Goal: Task Accomplishment & Management: Manage account settings

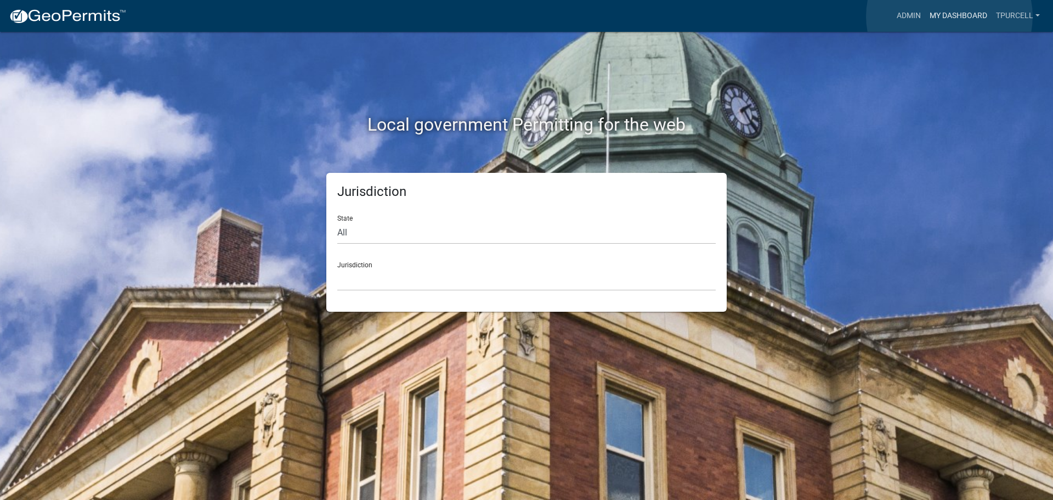
click at [949, 16] on link "My Dashboard" at bounding box center [958, 15] width 66 height 21
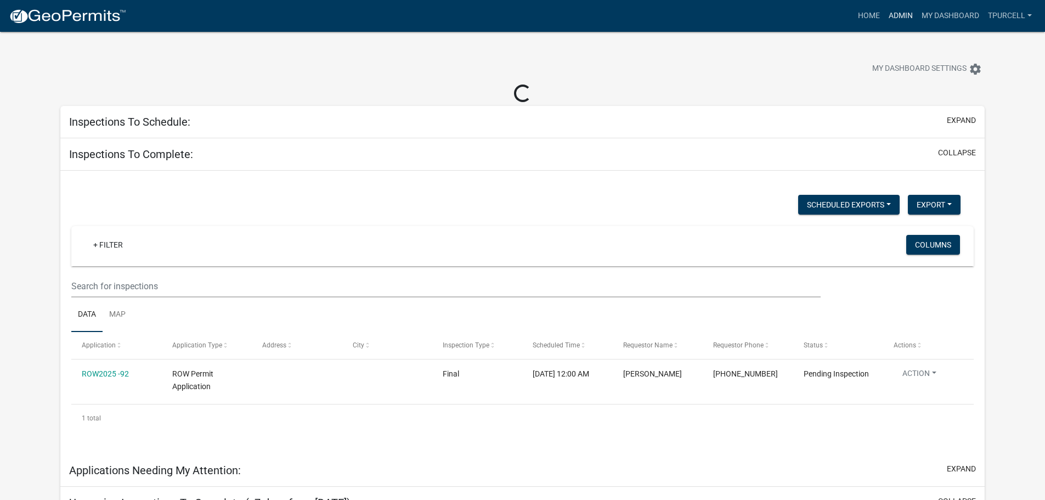
click at [905, 16] on link "Admin" at bounding box center [900, 15] width 33 height 21
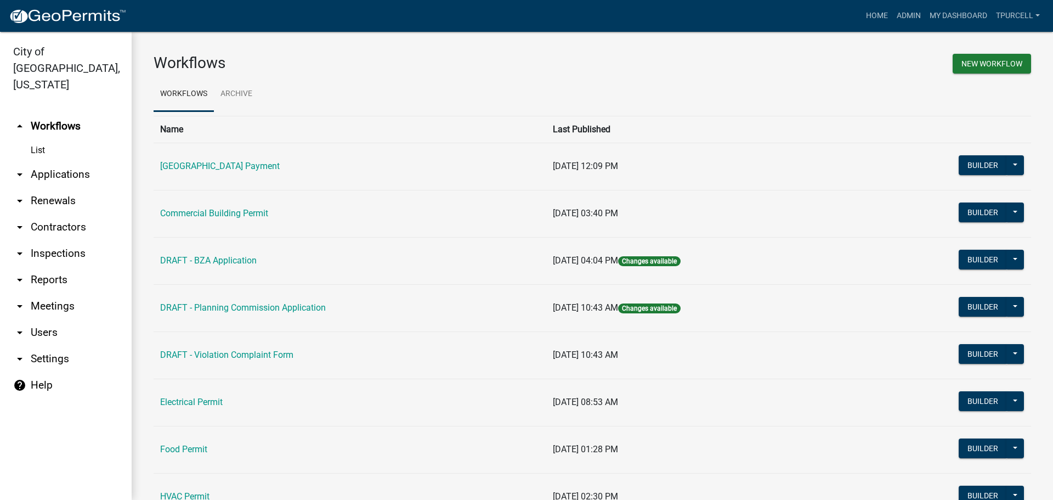
click at [76, 161] on link "arrow_drop_down Applications" at bounding box center [66, 174] width 132 height 26
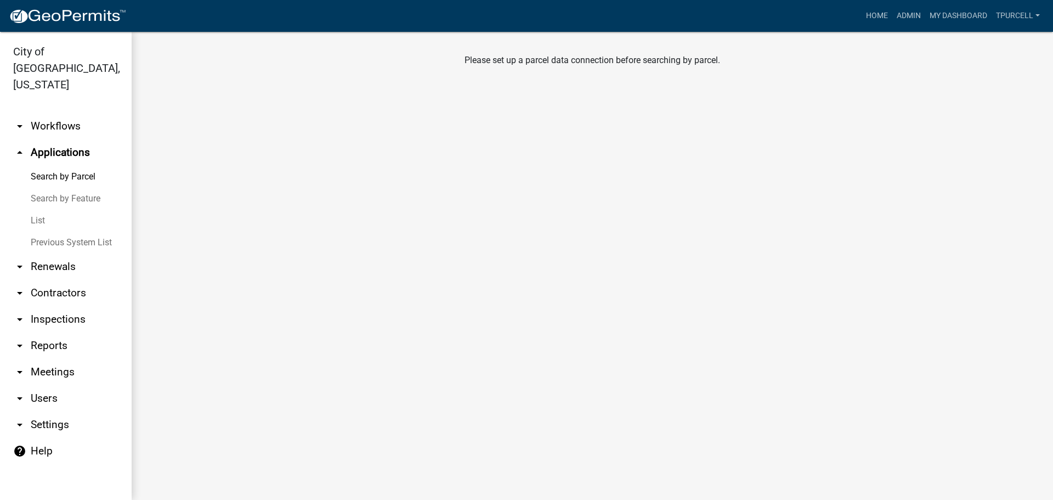
click at [76, 166] on link "Search by Parcel" at bounding box center [66, 177] width 132 height 22
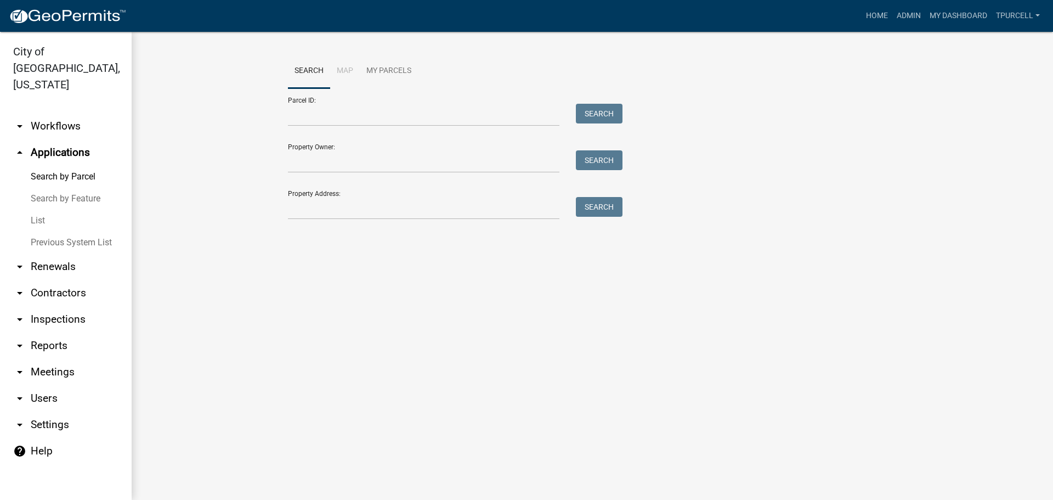
click at [46, 209] on link "List" at bounding box center [66, 220] width 132 height 22
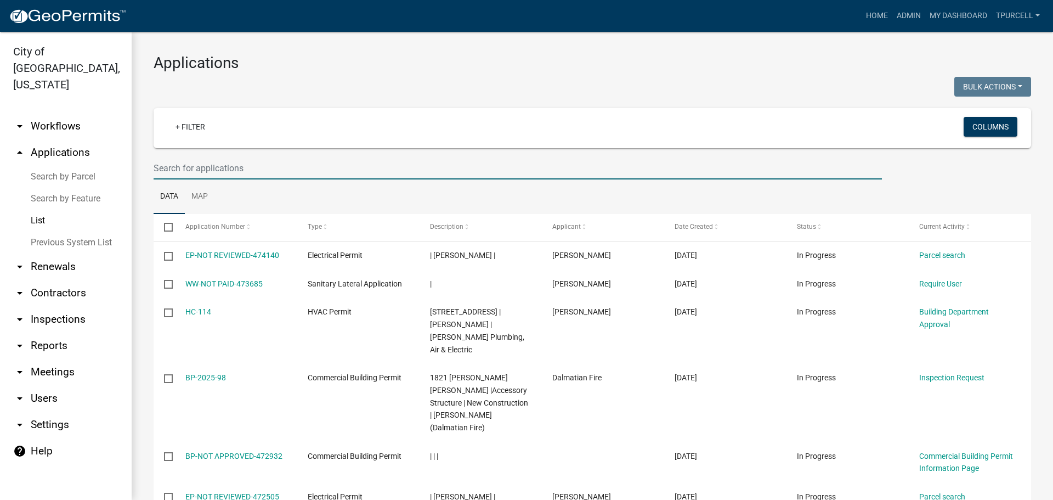
click at [207, 167] on input "text" at bounding box center [518, 168] width 728 height 22
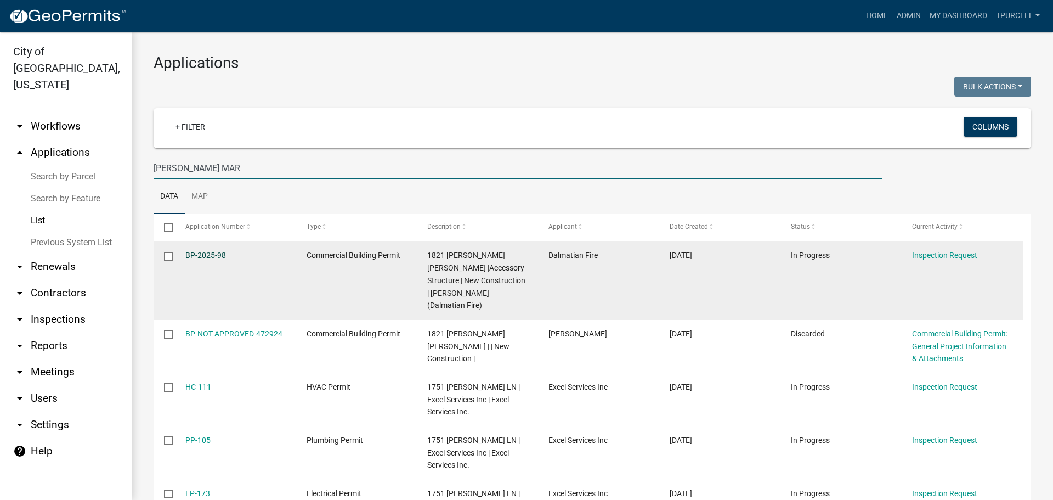
type input "[PERSON_NAME] MAR"
click at [200, 256] on link "BP-2025-98" at bounding box center [205, 255] width 41 height 9
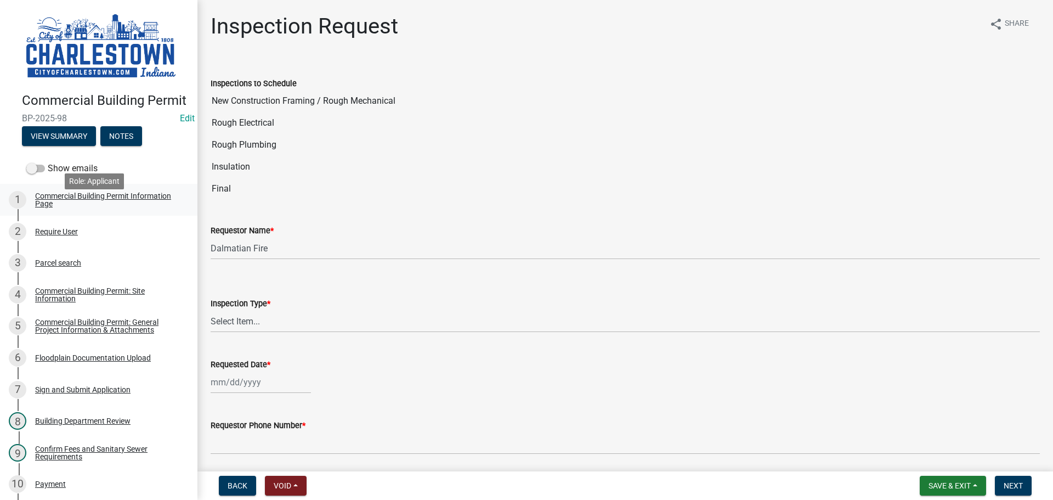
click at [85, 207] on div "Commercial Building Permit Information Page" at bounding box center [107, 199] width 145 height 15
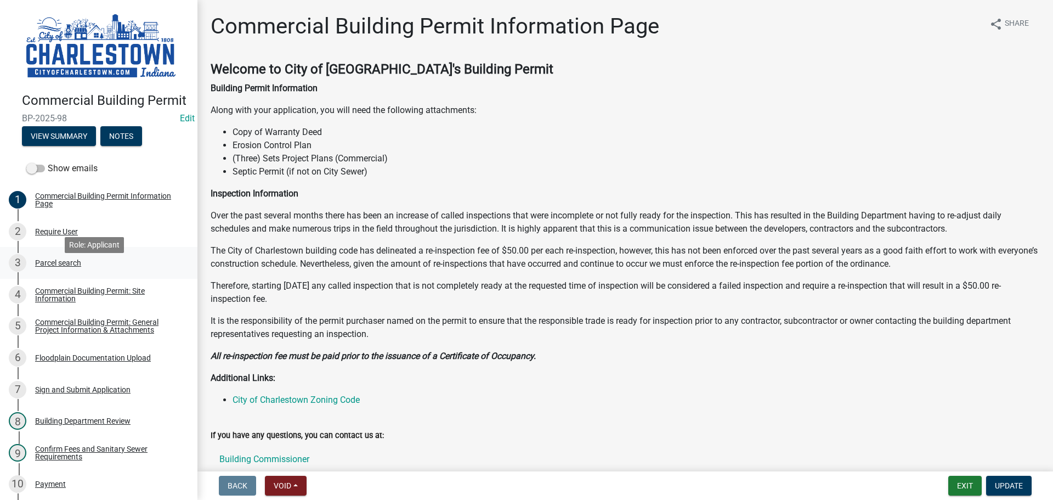
click at [59, 266] on div "Parcel search" at bounding box center [58, 263] width 46 height 8
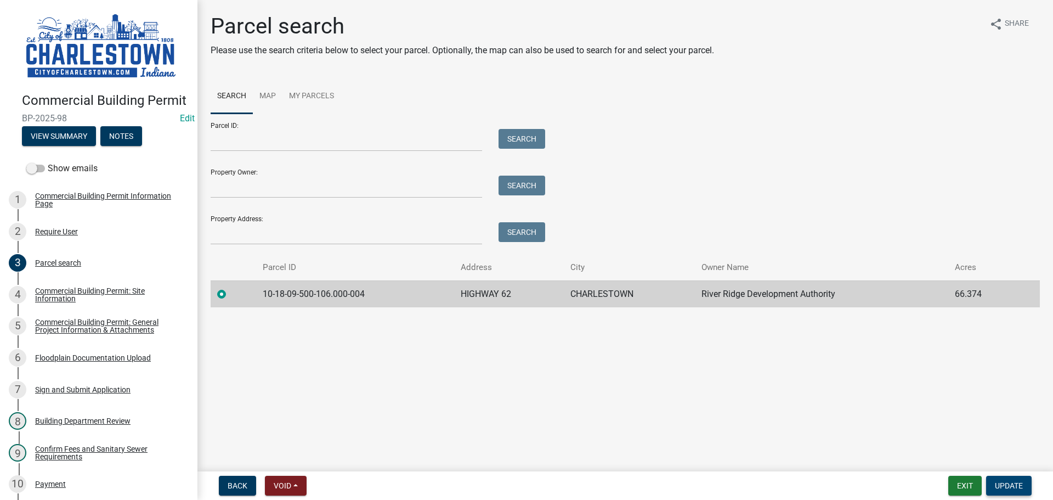
click at [1001, 486] on span "Update" at bounding box center [1009, 485] width 28 height 9
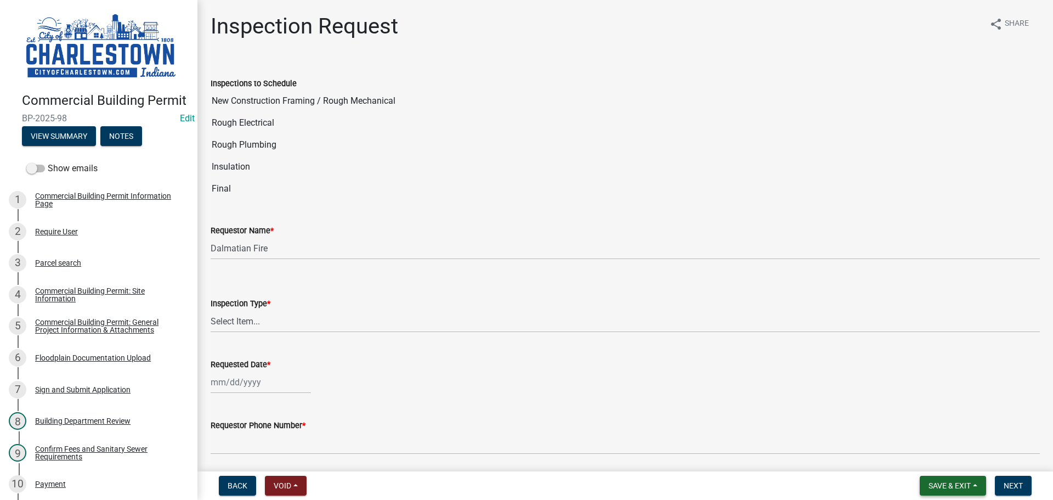
click at [947, 487] on span "Save & Exit" at bounding box center [949, 485] width 42 height 9
click at [944, 457] on button "Save & Exit" at bounding box center [942, 457] width 88 height 26
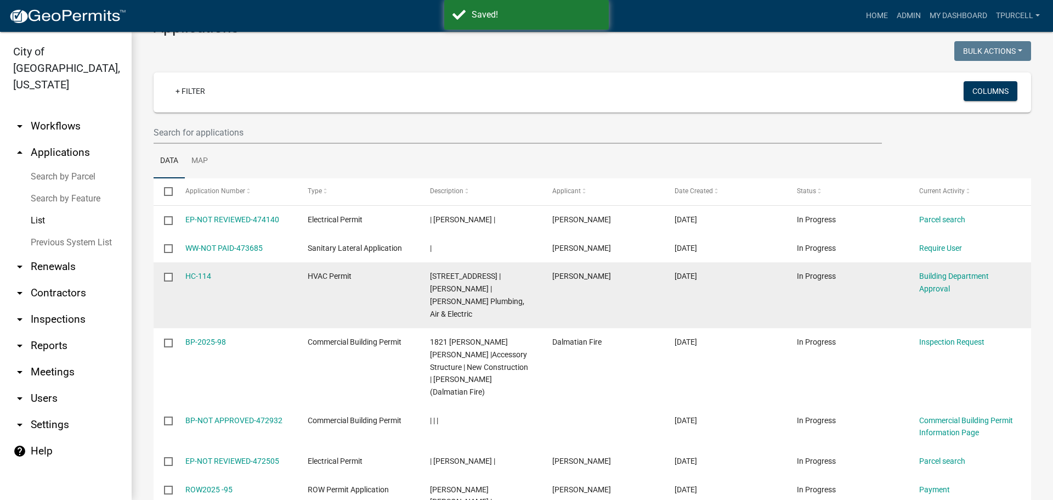
scroll to position [55, 0]
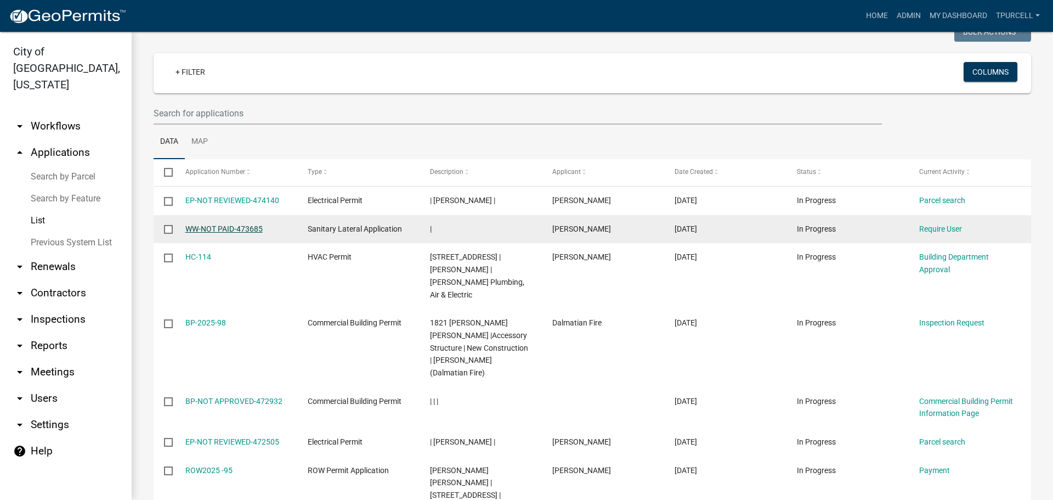
click at [213, 231] on link "WW-NOT PAID-473685" at bounding box center [223, 228] width 77 height 9
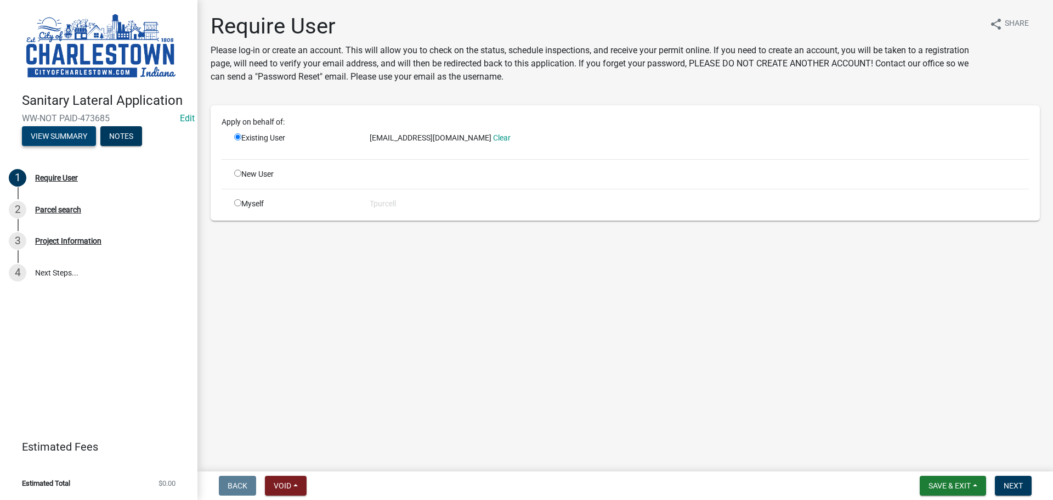
click at [62, 132] on button "View Summary" at bounding box center [59, 136] width 74 height 20
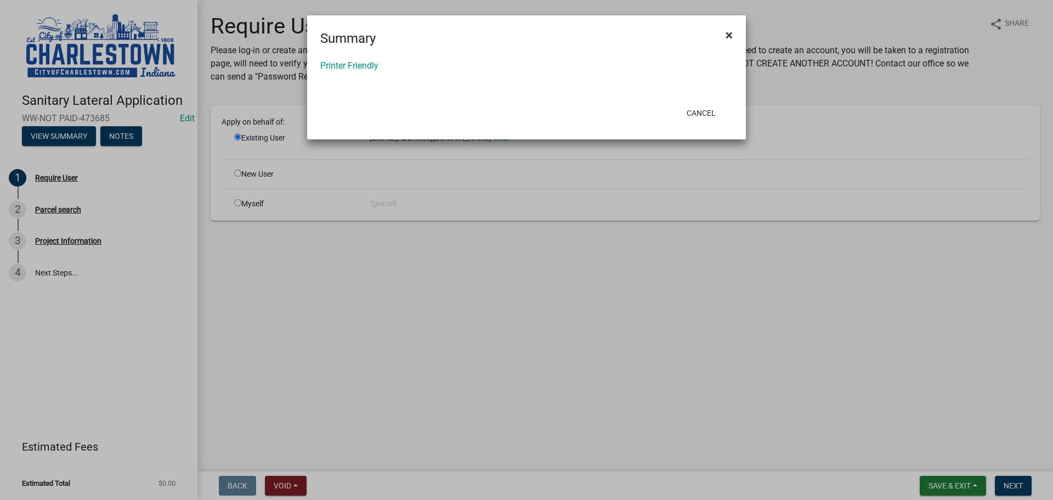
drag, startPoint x: 729, startPoint y: 35, endPoint x: 747, endPoint y: 69, distance: 38.7
click at [729, 35] on span "×" at bounding box center [728, 34] width 7 height 15
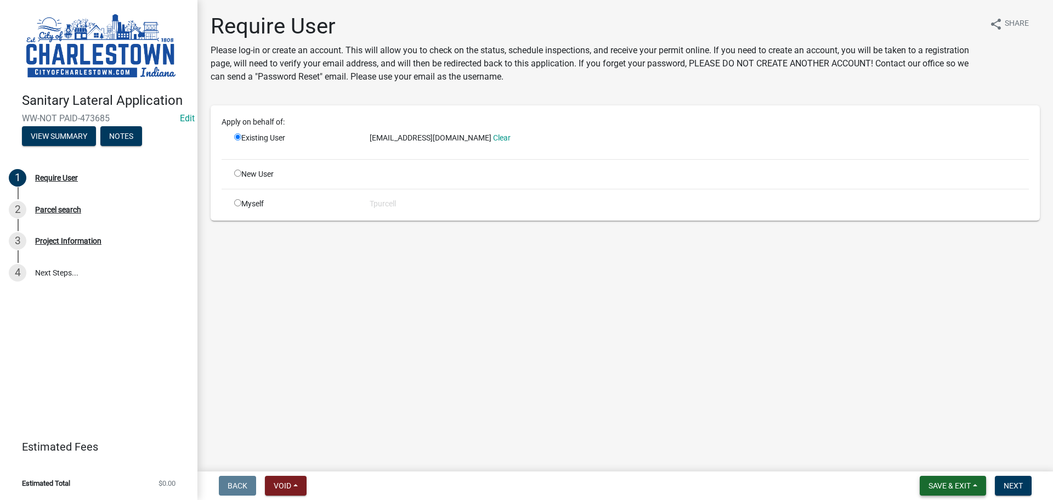
click at [944, 484] on span "Save & Exit" at bounding box center [949, 485] width 42 height 9
click at [936, 454] on button "Save & Exit" at bounding box center [942, 457] width 88 height 26
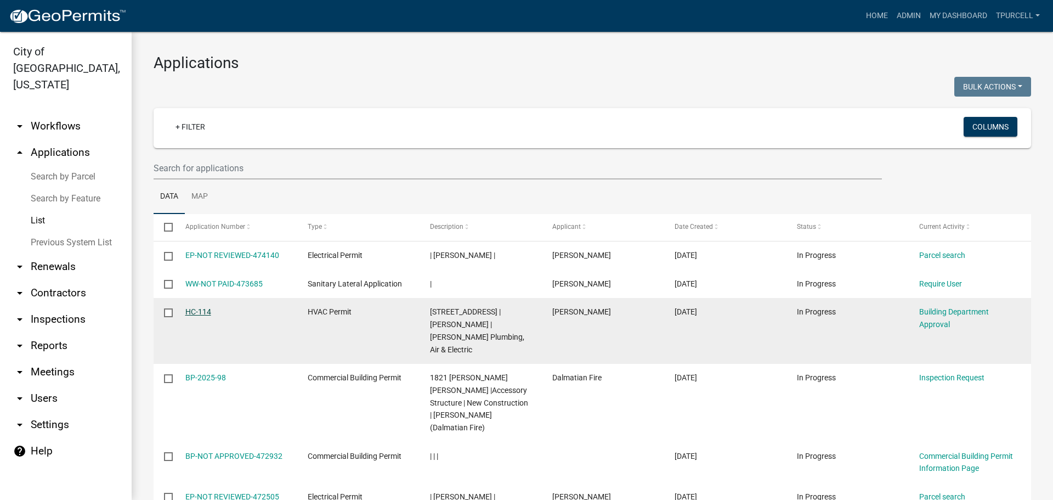
click at [198, 313] on link "HC-114" at bounding box center [198, 311] width 26 height 9
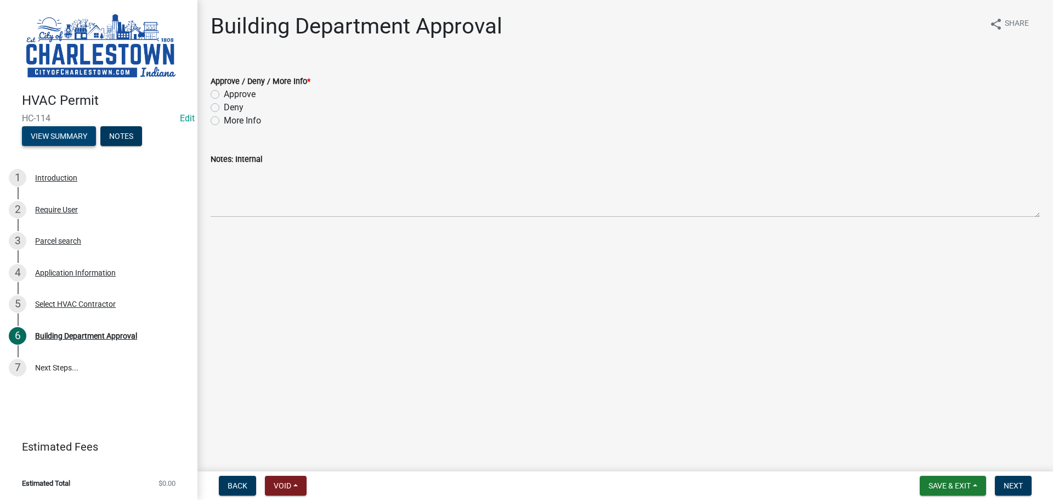
click at [63, 133] on button "View Summary" at bounding box center [59, 136] width 74 height 20
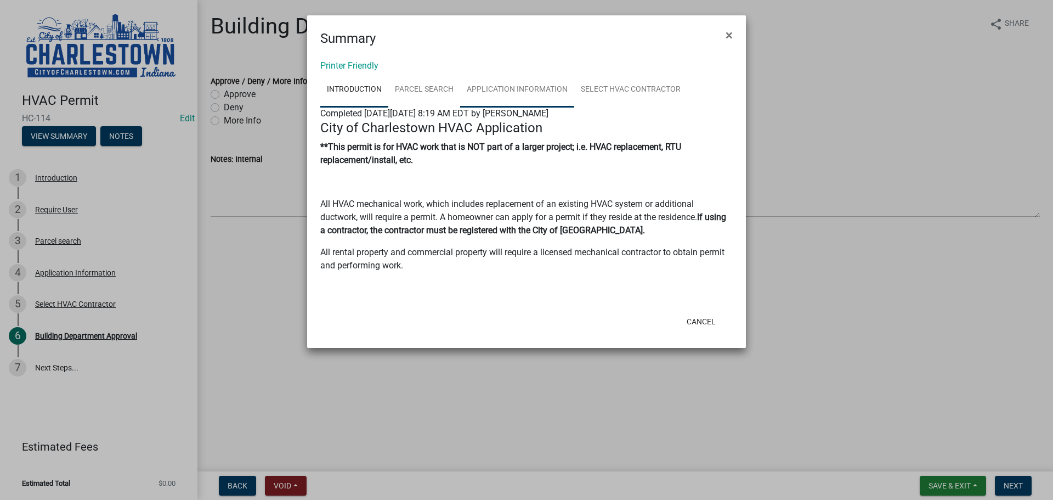
click at [501, 89] on link "Application Information" at bounding box center [517, 89] width 114 height 35
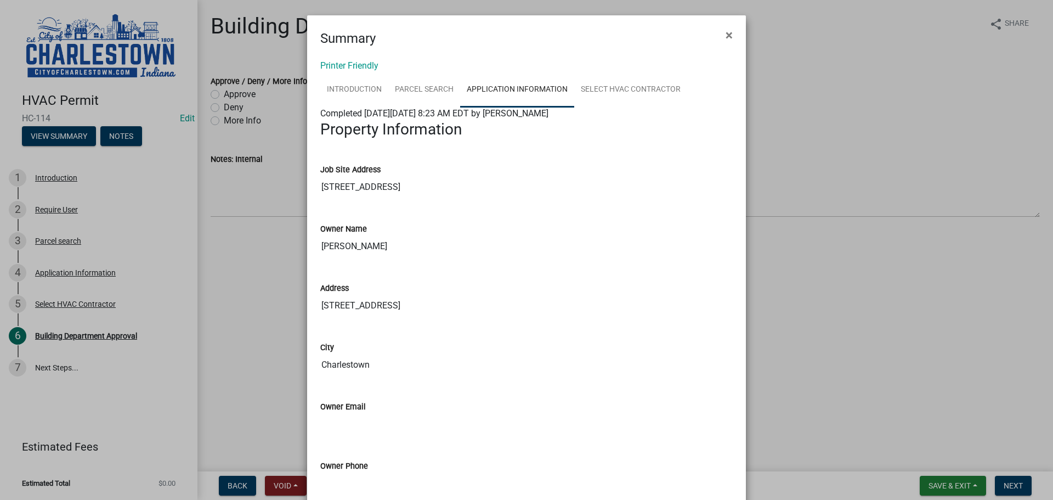
click at [822, 172] on ngb-modal-window "Summary × Printer Friendly Introduction Parcel search Application Information S…" at bounding box center [526, 250] width 1053 height 500
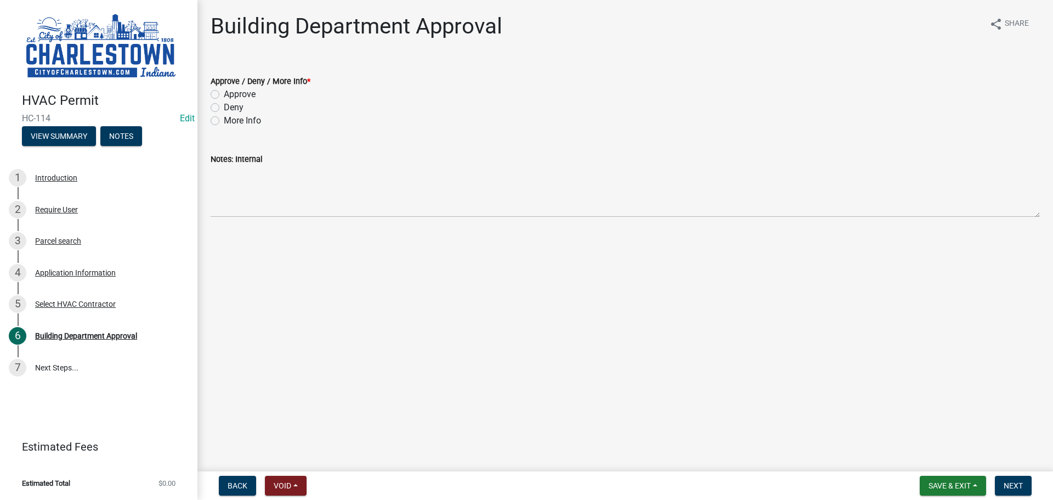
click at [224, 94] on label "Approve" at bounding box center [240, 94] width 32 height 13
click at [224, 94] on input "Approve" at bounding box center [227, 91] width 7 height 7
radio input "true"
click at [1015, 487] on span "Next" at bounding box center [1012, 485] width 19 height 9
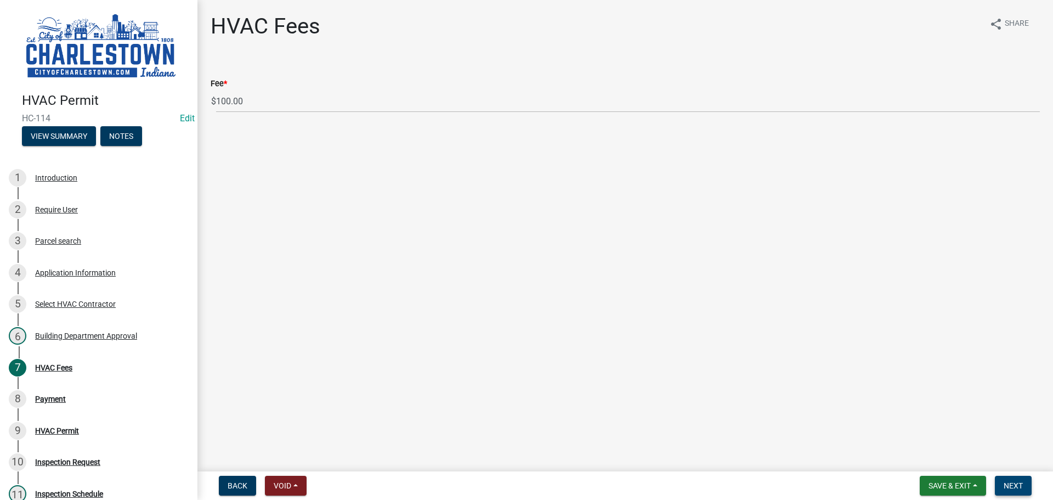
click at [1008, 481] on span "Next" at bounding box center [1012, 485] width 19 height 9
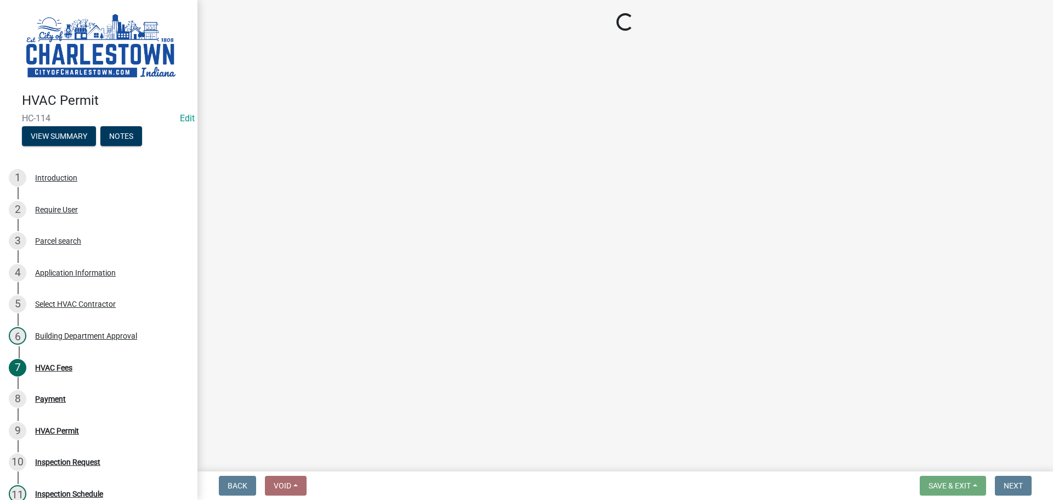
select select "3: 3"
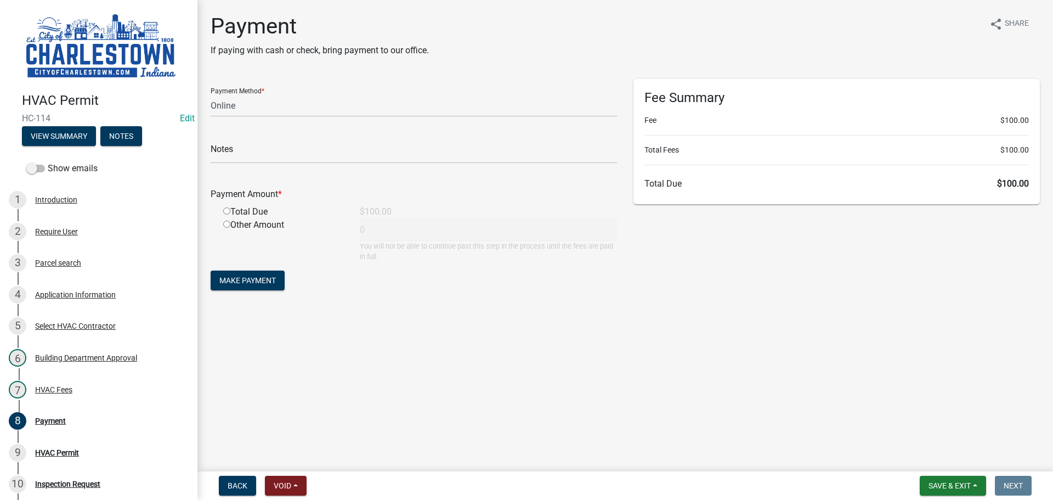
click at [224, 209] on input "radio" at bounding box center [226, 210] width 7 height 7
radio input "true"
type input "100"
click at [957, 484] on span "Save & Exit" at bounding box center [949, 485] width 42 height 9
click at [946, 457] on button "Save & Exit" at bounding box center [942, 457] width 88 height 26
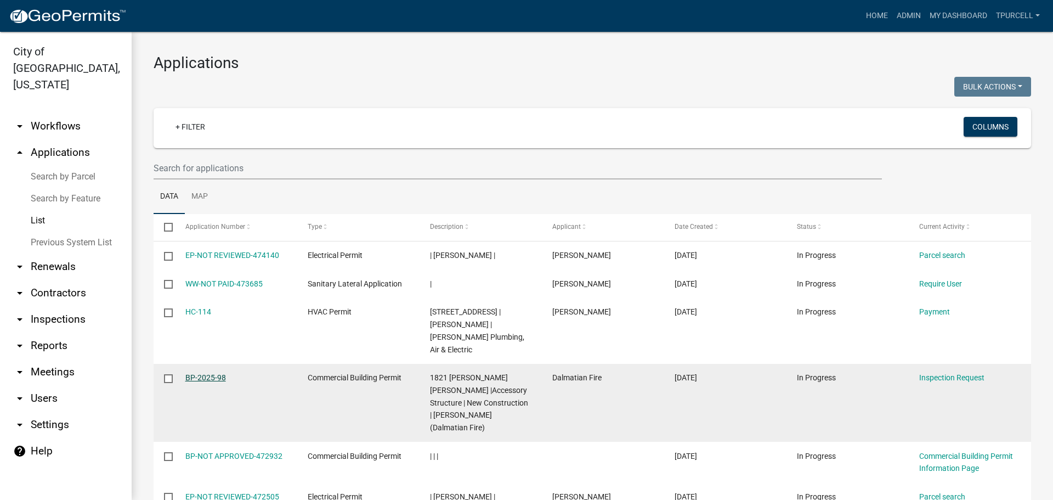
click at [215, 373] on link "BP-2025-98" at bounding box center [205, 377] width 41 height 9
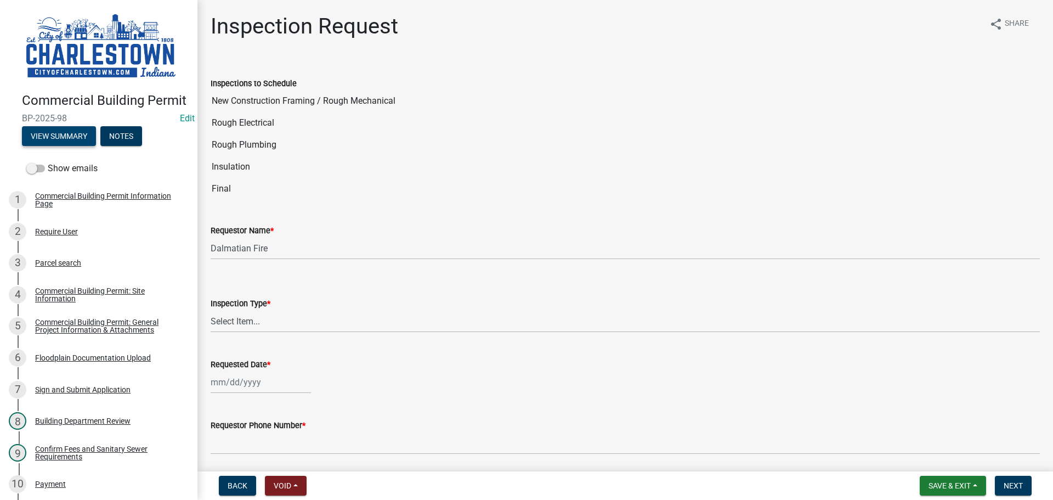
click at [76, 146] on button "View Summary" at bounding box center [59, 136] width 74 height 20
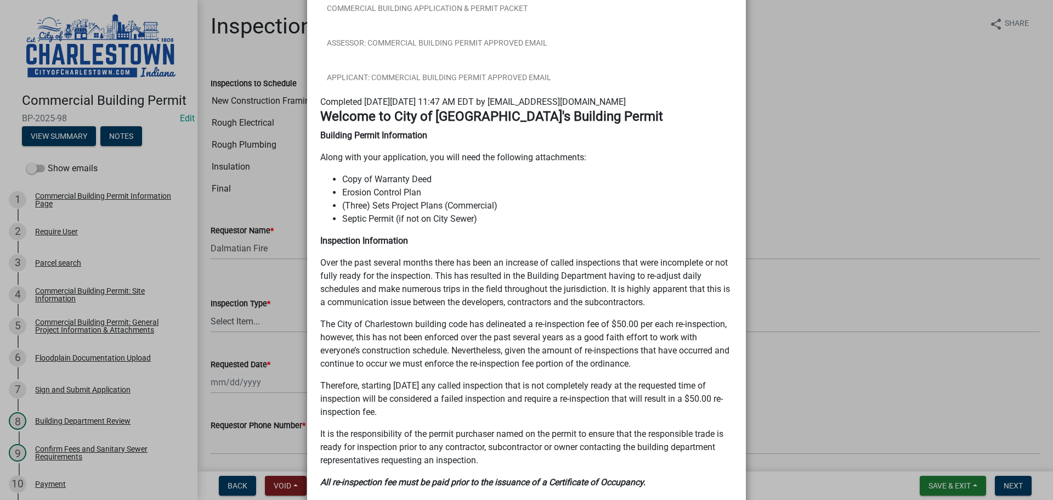
scroll to position [268, 0]
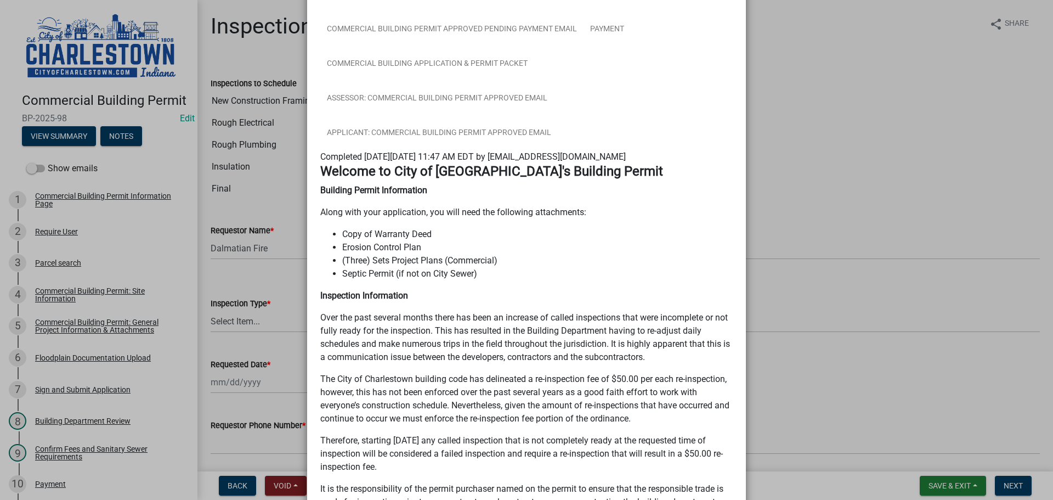
click at [848, 147] on ngb-modal-window "Summary × Printer Friendly Commercial Building Permit Information Page Parcel s…" at bounding box center [526, 250] width 1053 height 500
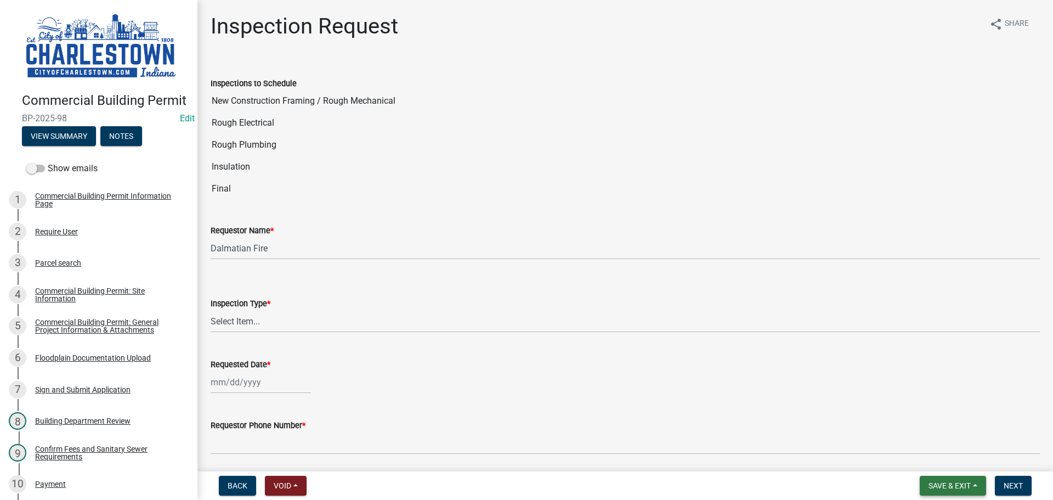
click at [943, 486] on span "Save & Exit" at bounding box center [949, 485] width 42 height 9
click at [923, 457] on button "Save & Exit" at bounding box center [942, 457] width 88 height 26
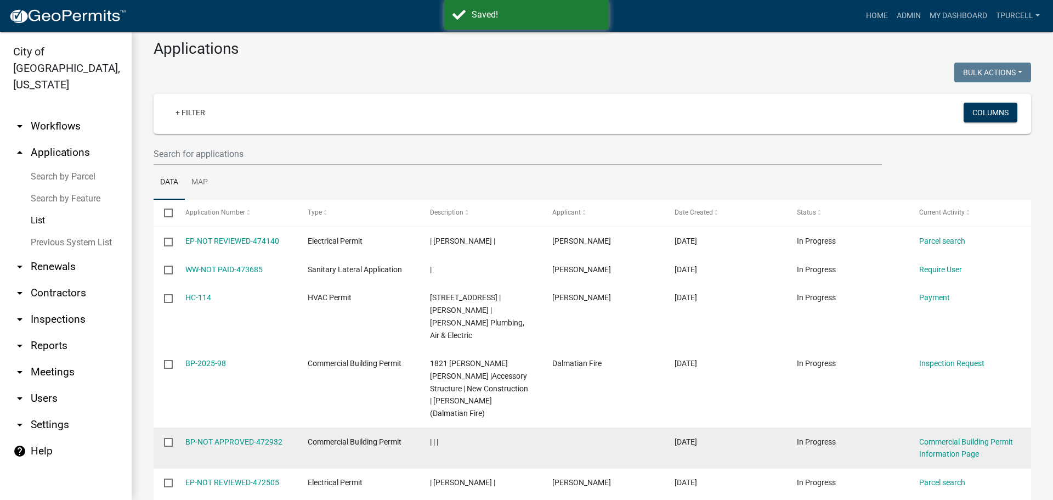
scroll to position [55, 0]
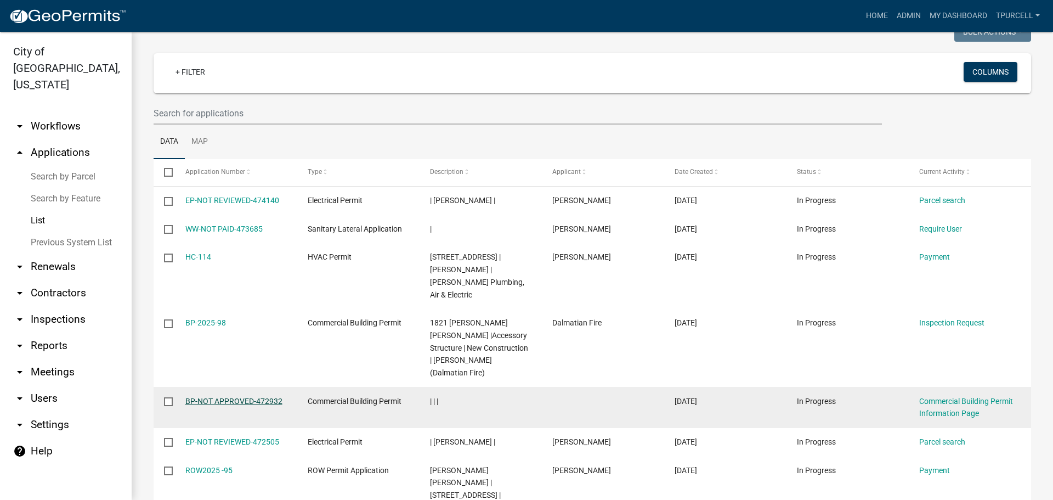
click at [252, 396] on link "BP-NOT APPROVED-472932" at bounding box center [233, 400] width 97 height 9
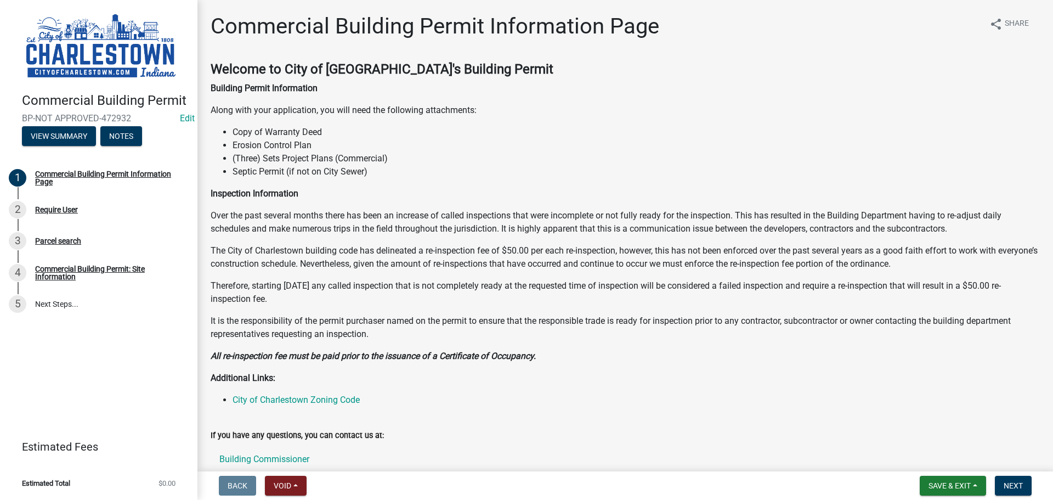
scroll to position [87, 0]
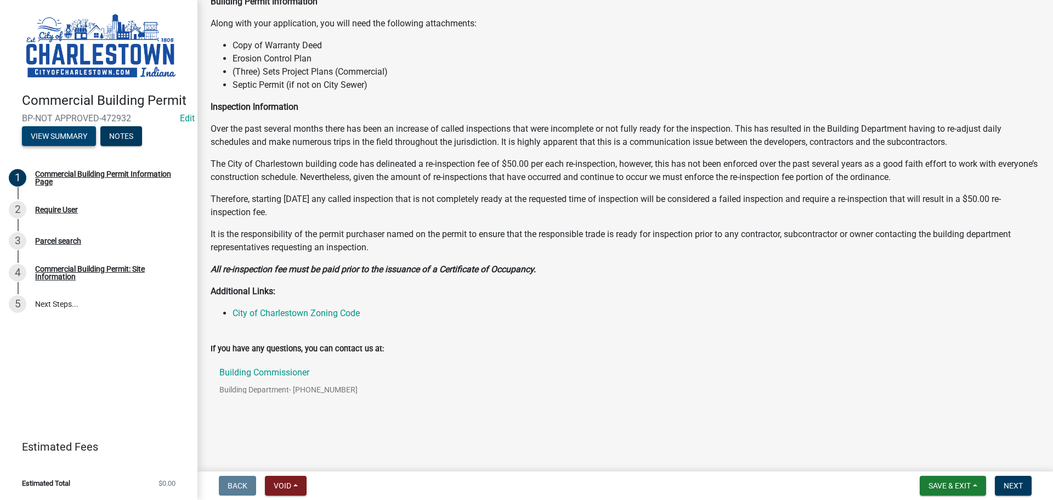
click at [78, 140] on button "View Summary" at bounding box center [59, 136] width 74 height 20
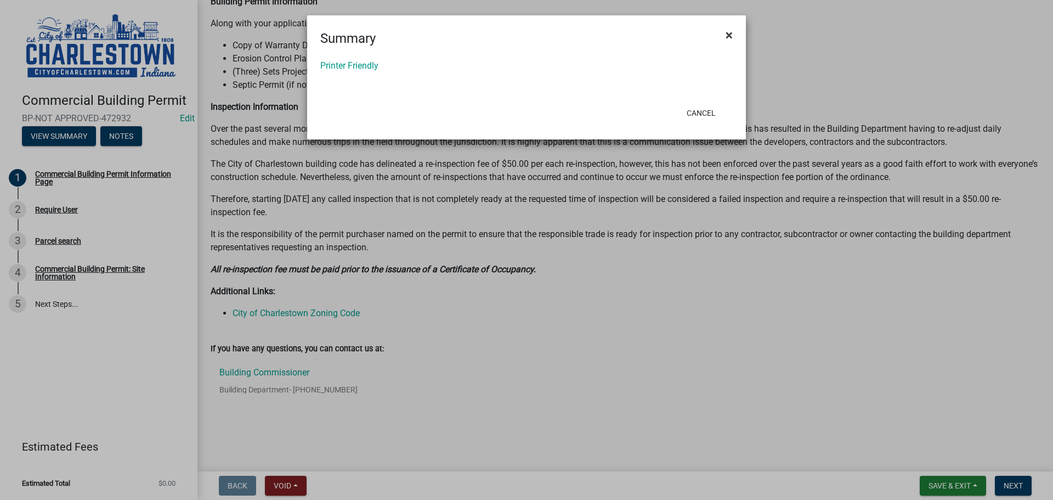
drag, startPoint x: 730, startPoint y: 37, endPoint x: 736, endPoint y: 45, distance: 10.5
click at [730, 37] on span "×" at bounding box center [728, 34] width 7 height 15
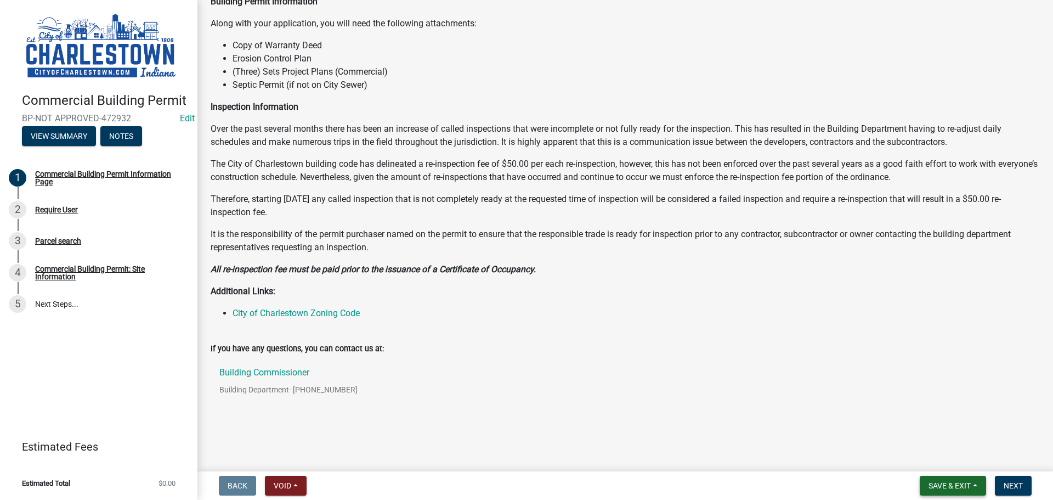
click at [950, 484] on span "Save & Exit" at bounding box center [949, 485] width 42 height 9
click at [944, 454] on button "Save & Exit" at bounding box center [942, 457] width 88 height 26
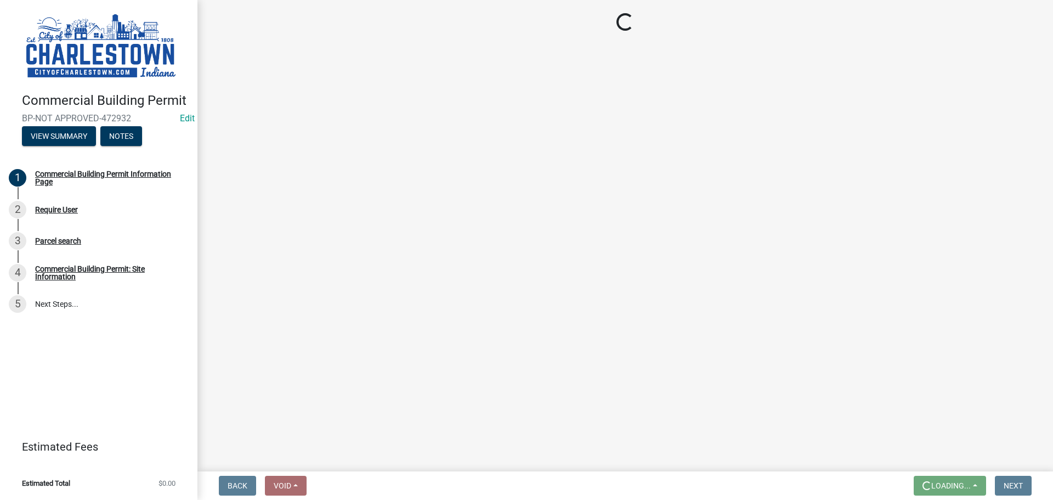
scroll to position [0, 0]
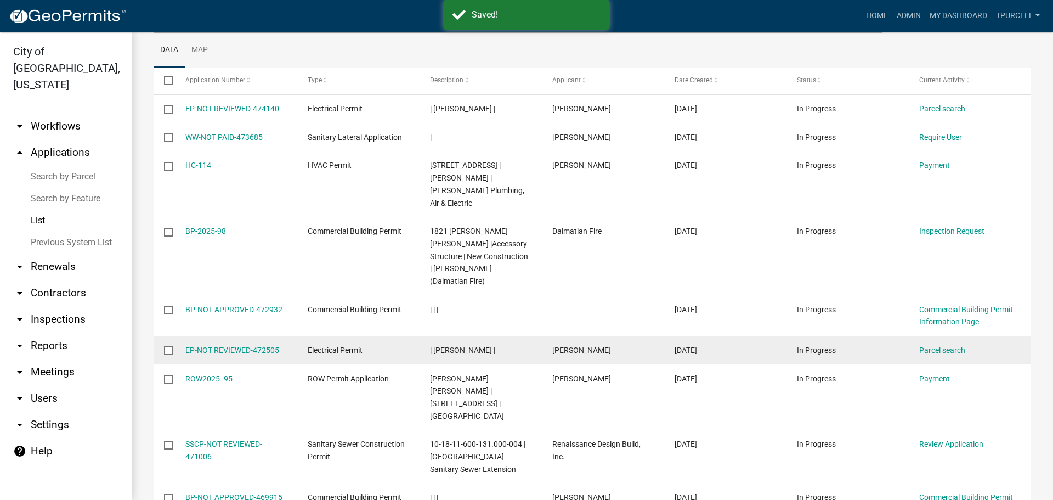
scroll to position [219, 0]
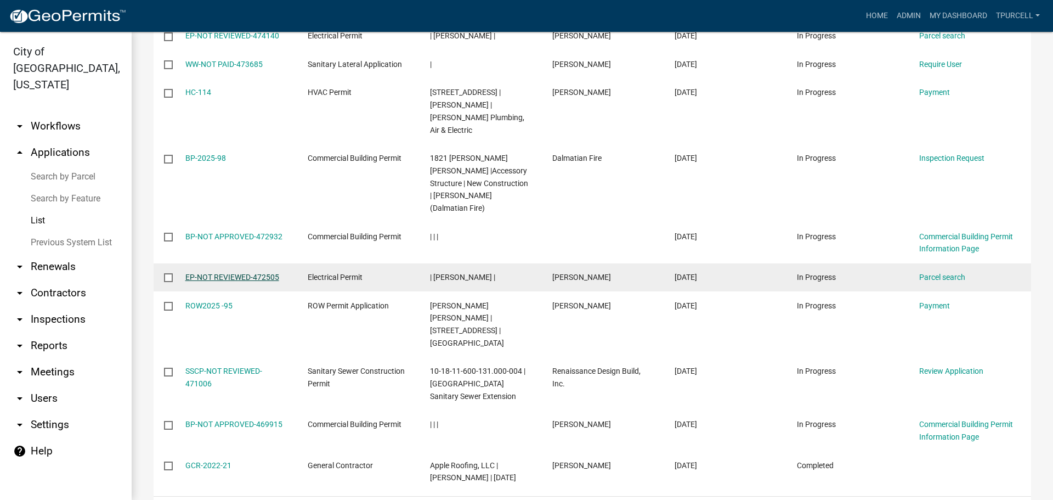
click at [251, 273] on link "EP-NOT REVIEWED-472505" at bounding box center [232, 277] width 94 height 9
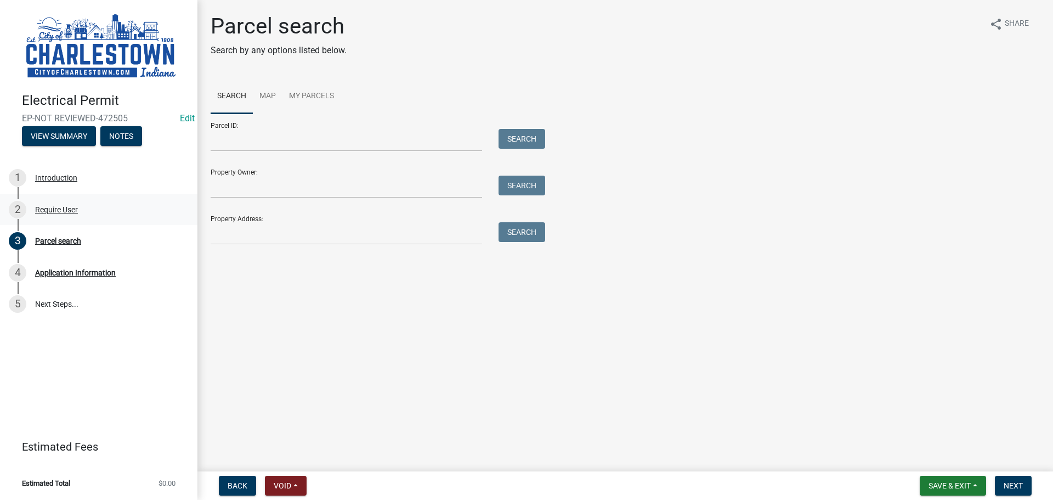
click at [74, 207] on div "Require User" at bounding box center [56, 210] width 43 height 8
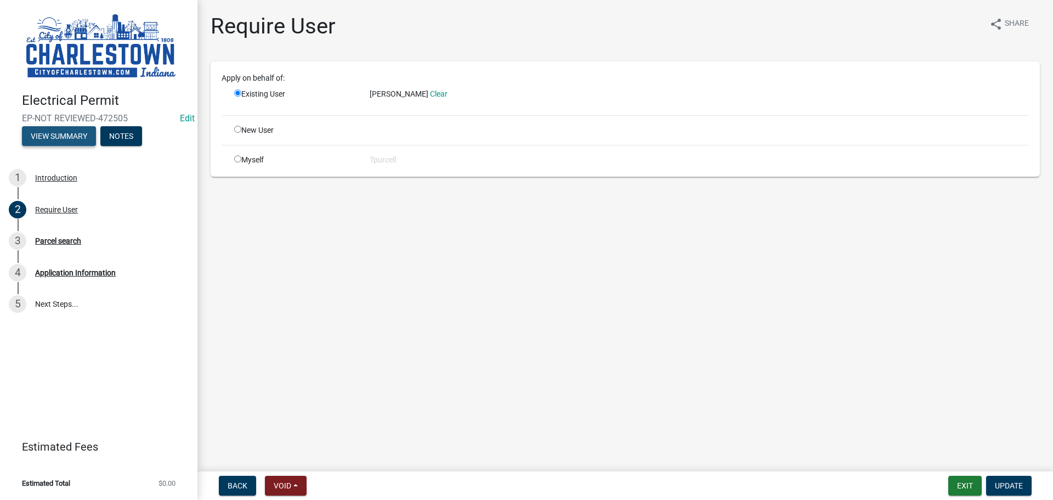
click at [80, 134] on button "View Summary" at bounding box center [59, 136] width 74 height 20
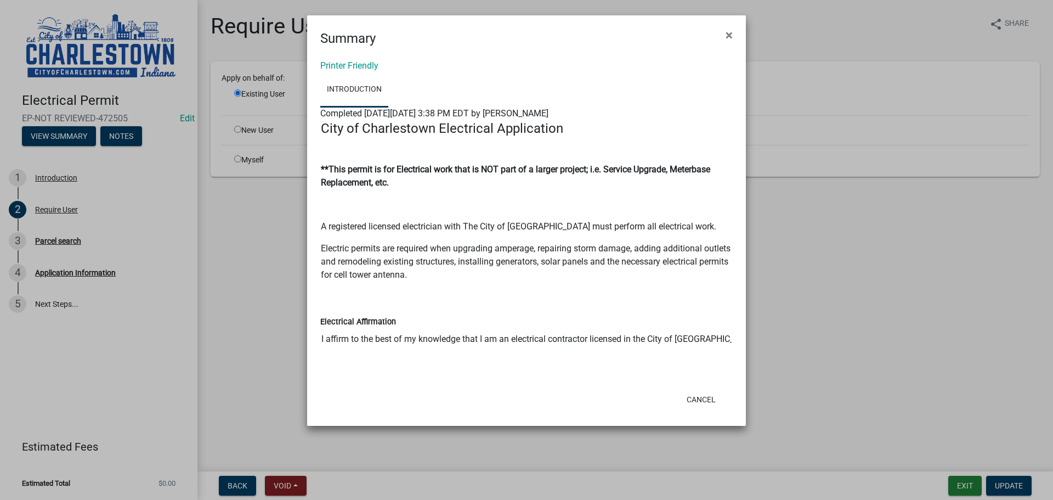
click at [67, 132] on ngb-modal-window "Summary × Printer Friendly Introduction Completed [DATE][DATE] 3:38 PM EDT by […" at bounding box center [526, 250] width 1053 height 500
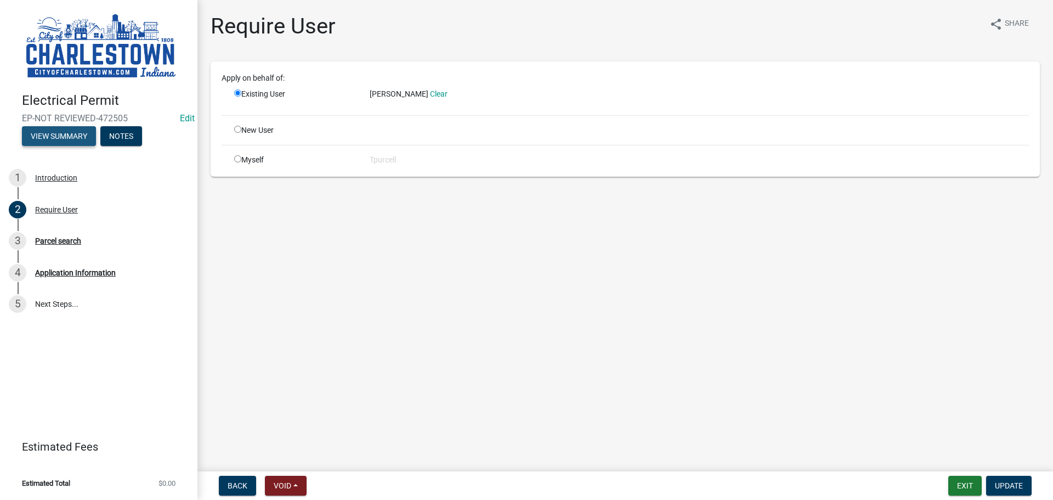
click at [69, 130] on button "View Summary" at bounding box center [59, 136] width 74 height 20
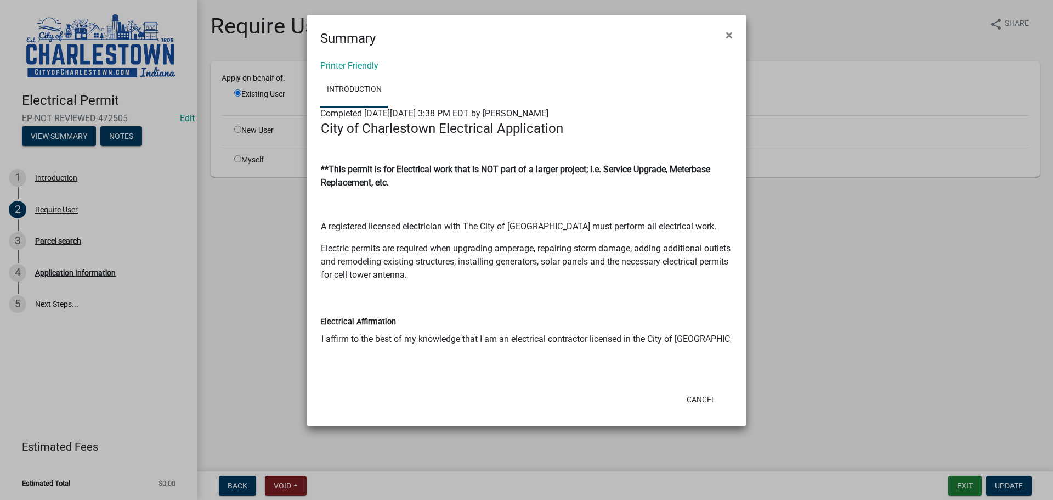
click at [835, 263] on ngb-modal-window "Summary × Printer Friendly Introduction Completed [DATE][DATE] 3:38 PM EDT by […" at bounding box center [526, 250] width 1053 height 500
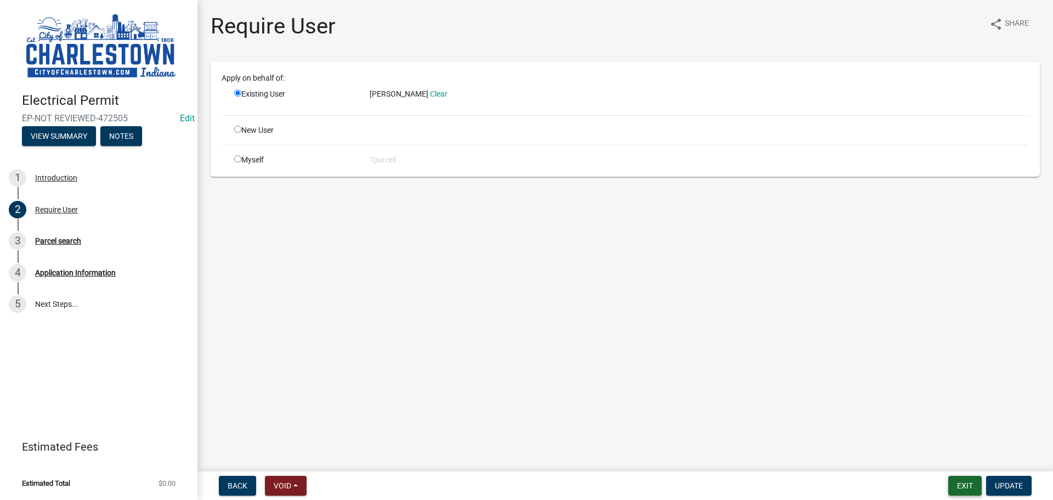
click at [968, 484] on button "Exit" at bounding box center [964, 485] width 33 height 20
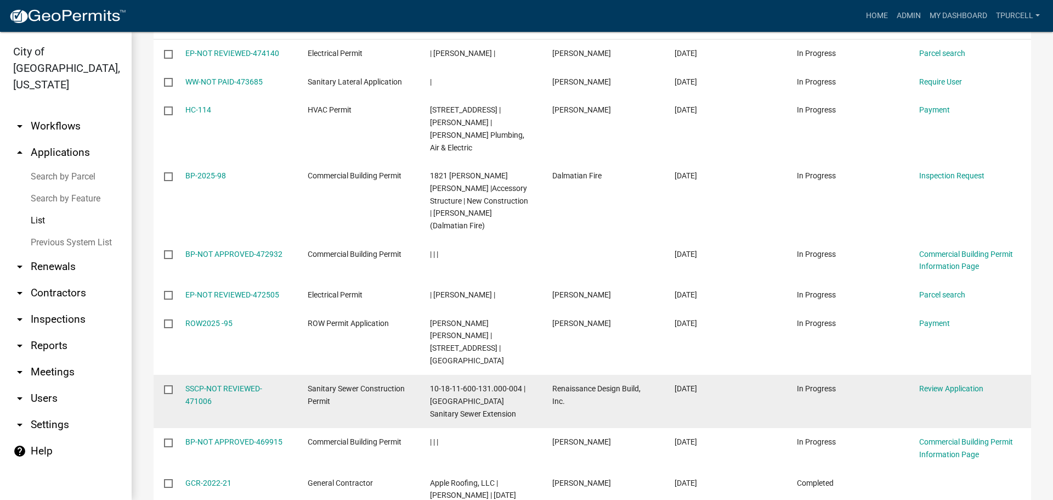
scroll to position [219, 0]
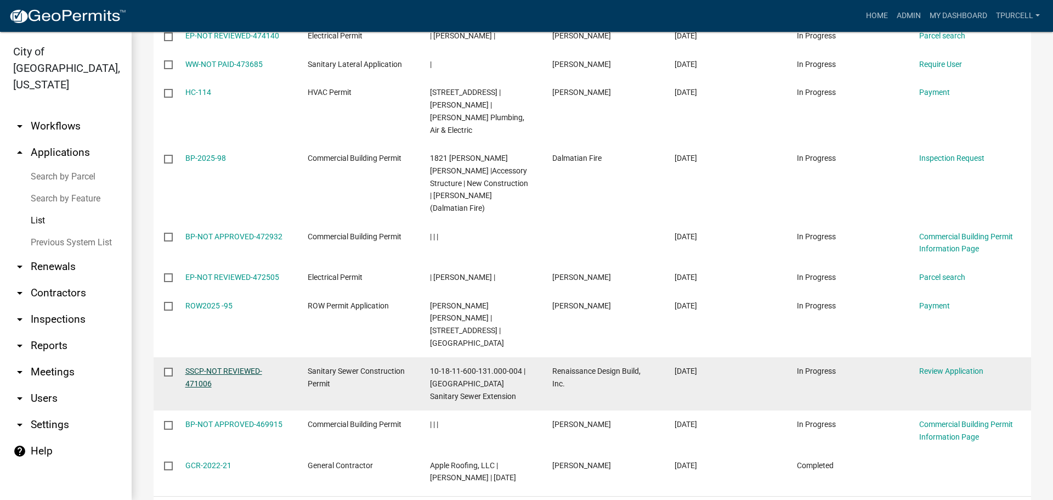
click at [217, 366] on link "SSCP-NOT REVIEWED-471006" at bounding box center [223, 376] width 77 height 21
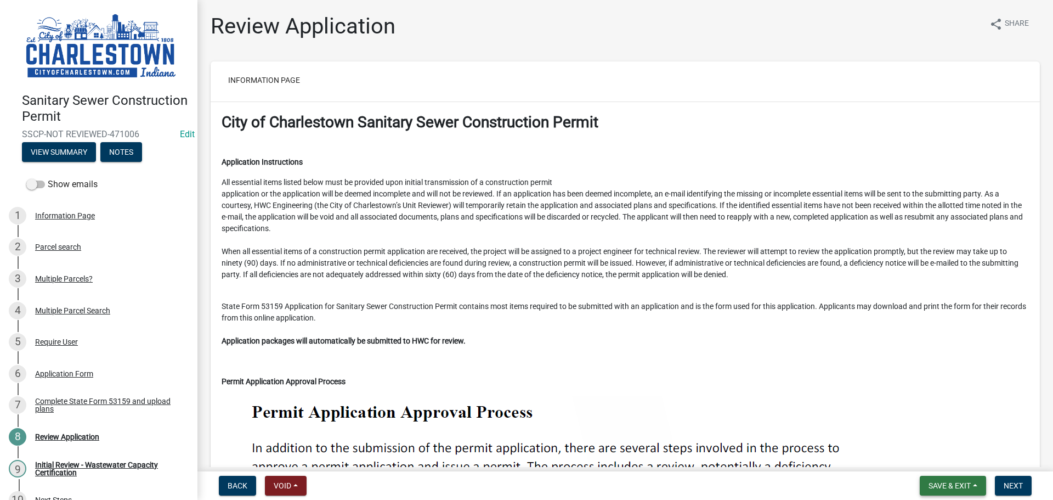
click at [933, 484] on span "Save & Exit" at bounding box center [949, 485] width 42 height 9
click at [914, 460] on button "Save & Exit" at bounding box center [942, 457] width 88 height 26
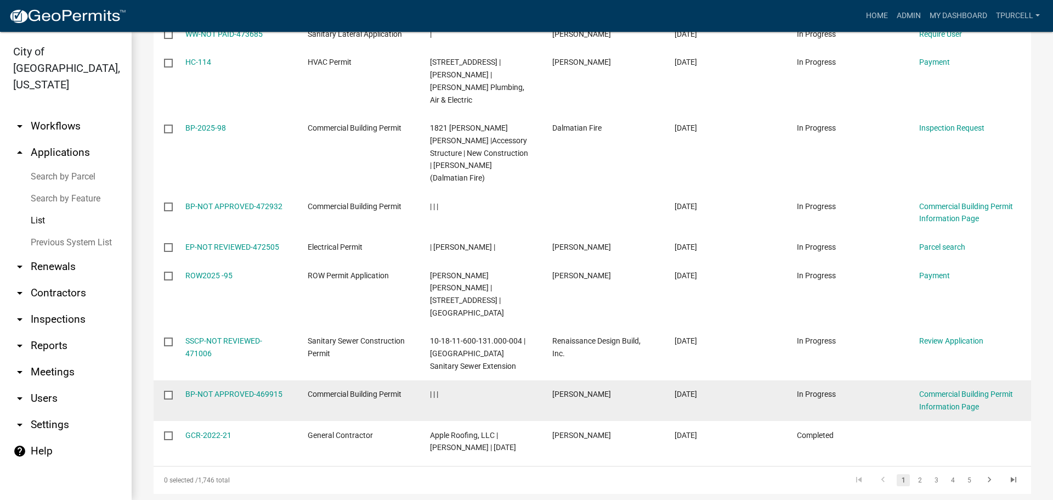
scroll to position [274, 0]
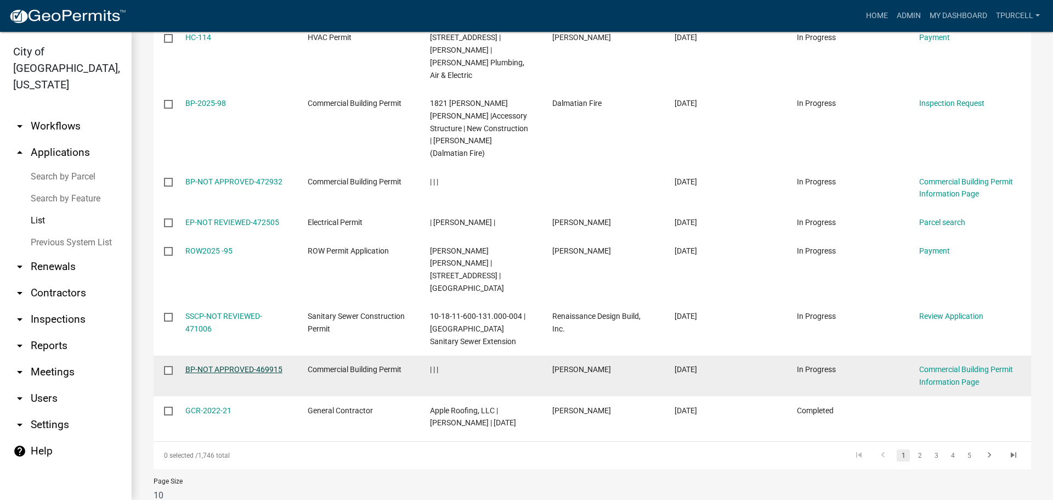
click at [232, 365] on link "BP-NOT APPROVED-469915" at bounding box center [233, 369] width 97 height 9
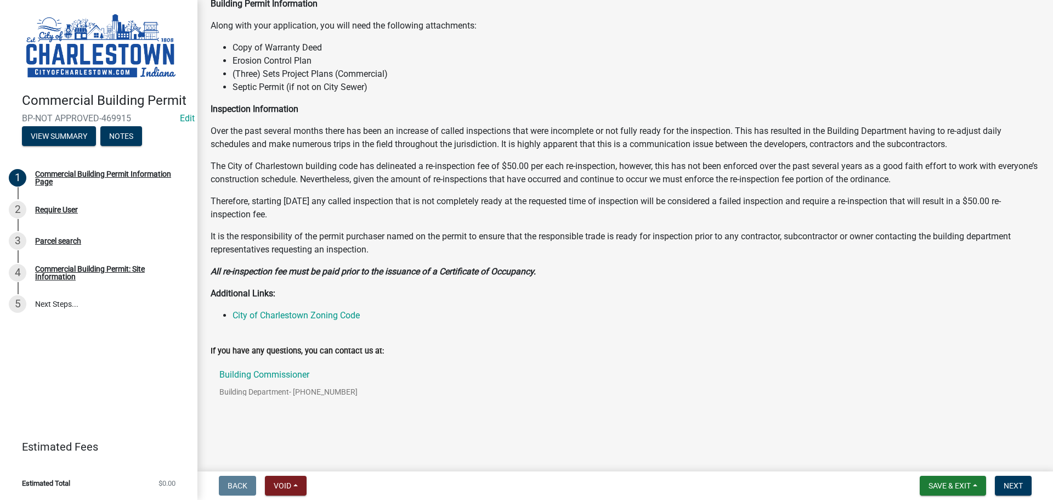
scroll to position [87, 0]
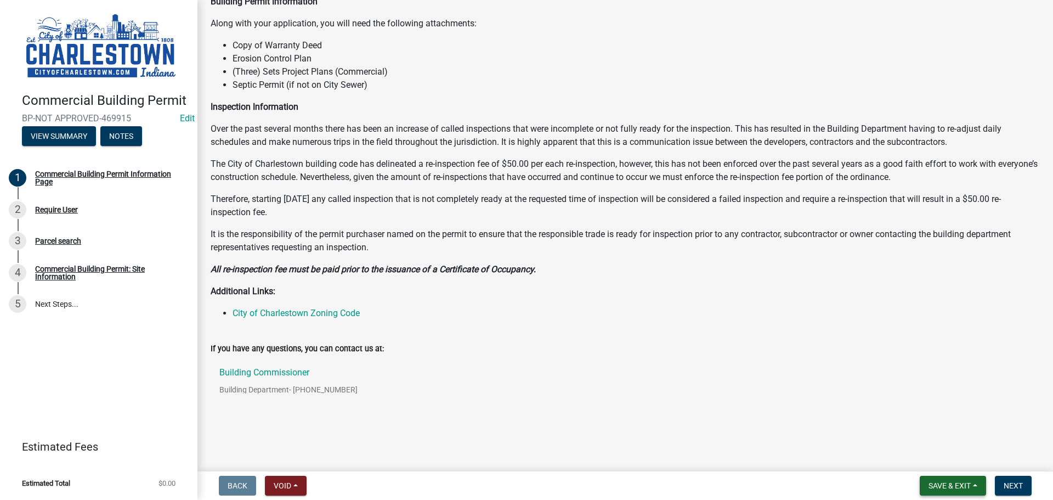
click at [946, 483] on span "Save & Exit" at bounding box center [949, 485] width 42 height 9
click at [930, 457] on button "Save & Exit" at bounding box center [942, 457] width 88 height 26
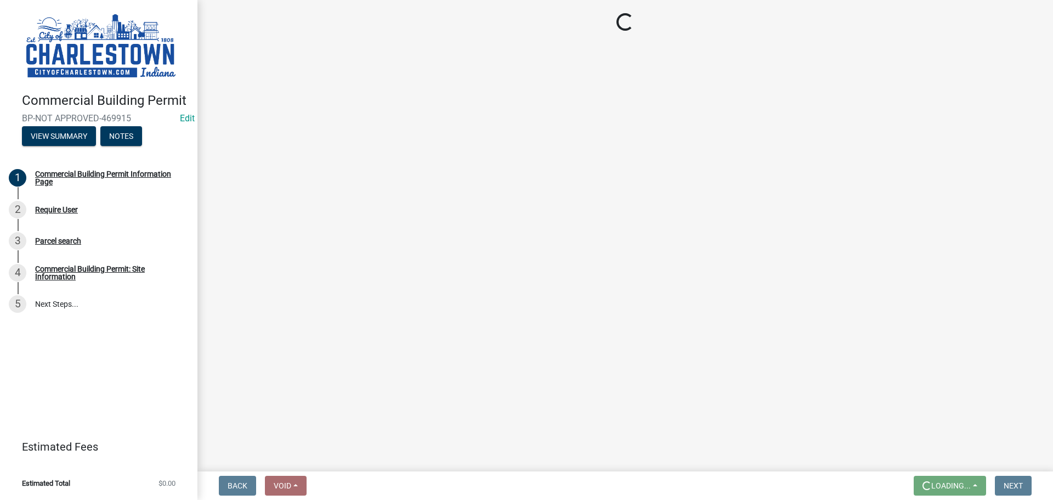
scroll to position [0, 0]
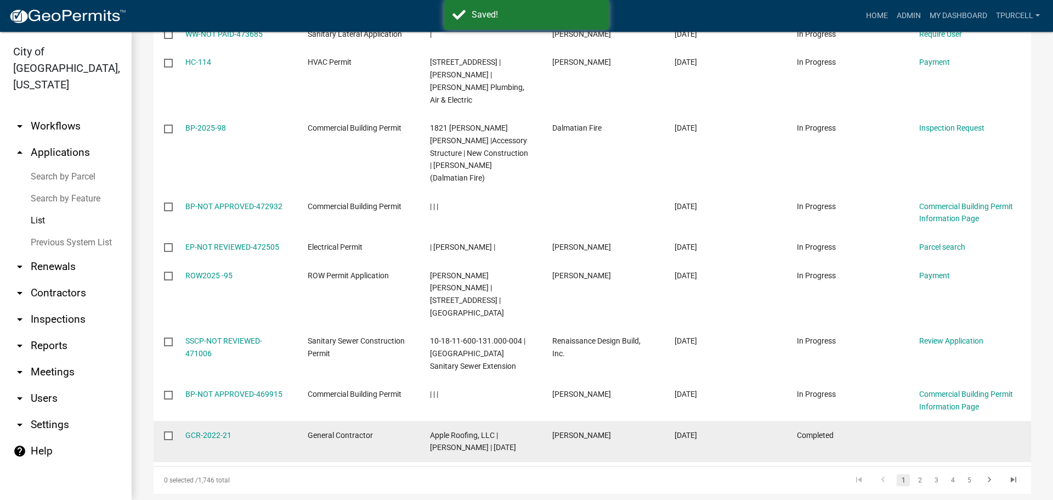
scroll to position [274, 0]
